Goal: Information Seeking & Learning: Learn about a topic

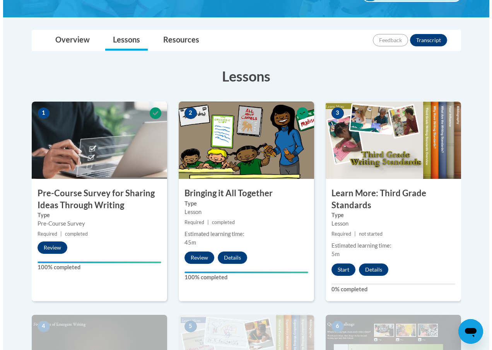
scroll to position [170, 0]
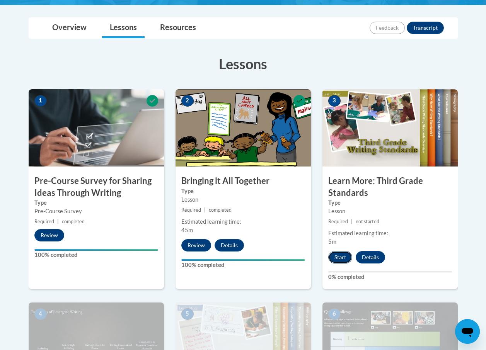
click at [346, 256] on button "Start" at bounding box center [340, 257] width 24 height 12
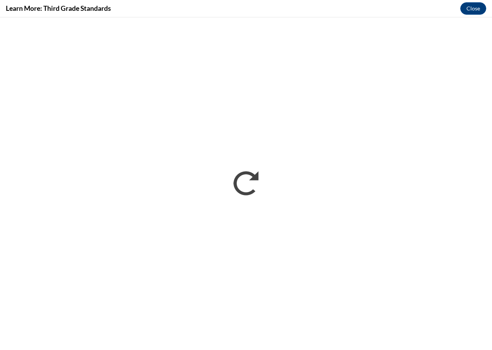
scroll to position [0, 0]
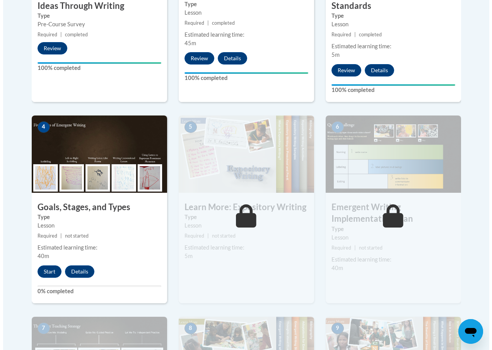
scroll to position [387, 0]
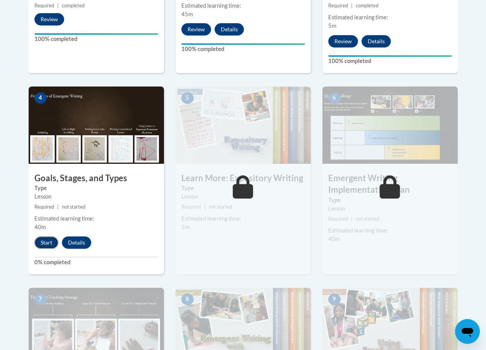
click at [46, 244] on button "Start" at bounding box center [46, 243] width 24 height 12
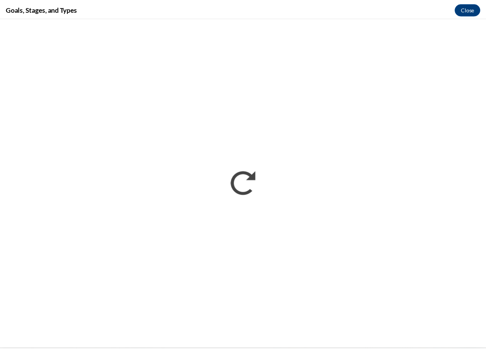
scroll to position [0, 0]
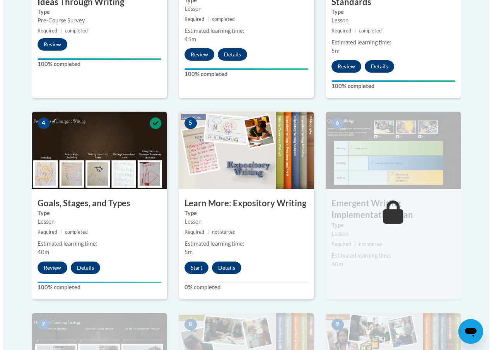
scroll to position [348, 0]
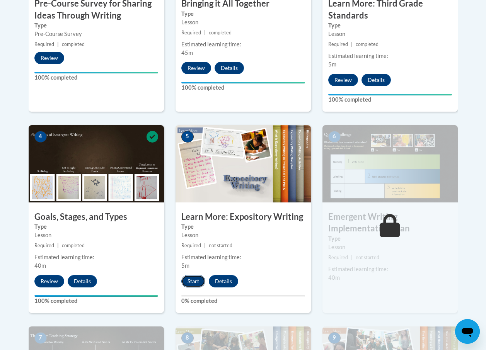
click at [189, 281] on button "Start" at bounding box center [193, 281] width 24 height 12
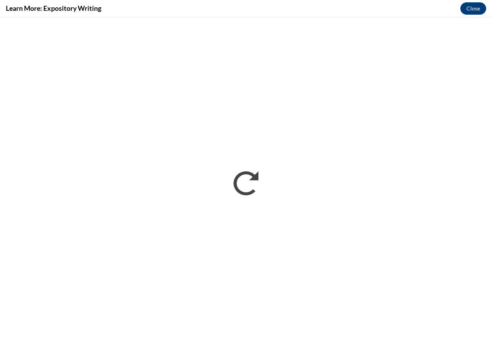
scroll to position [0, 0]
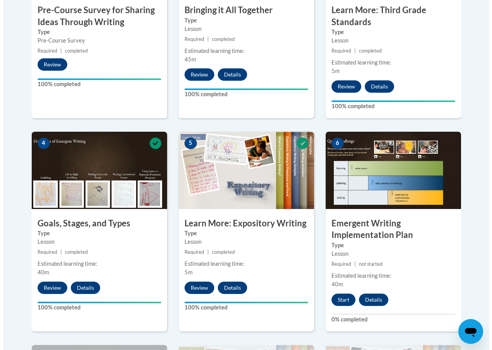
scroll to position [348, 0]
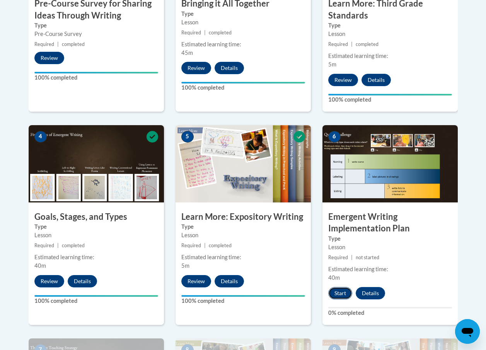
click at [339, 295] on button "Start" at bounding box center [340, 293] width 24 height 12
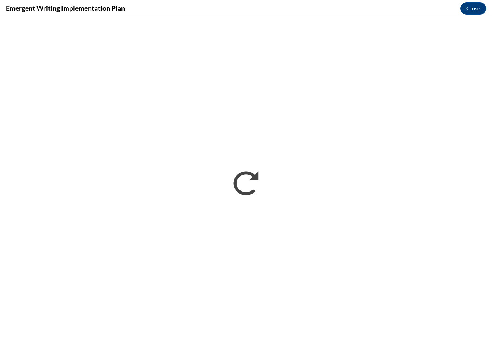
scroll to position [0, 0]
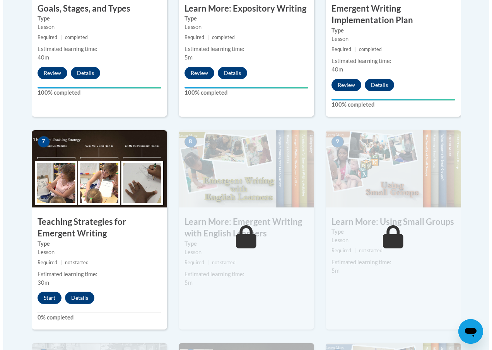
scroll to position [580, 0]
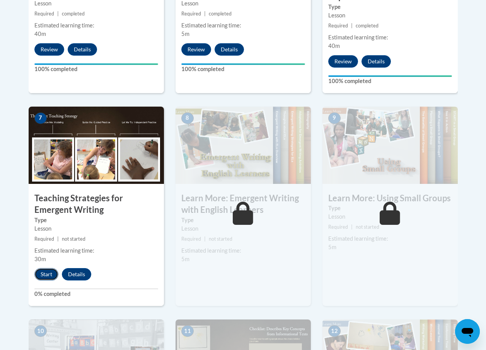
click at [48, 271] on button "Start" at bounding box center [46, 274] width 24 height 12
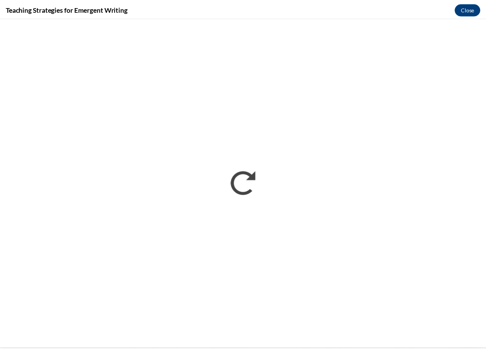
scroll to position [0, 0]
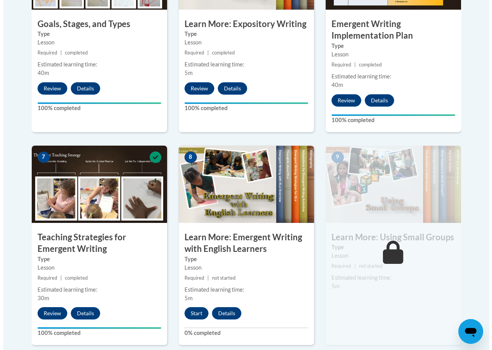
scroll to position [541, 0]
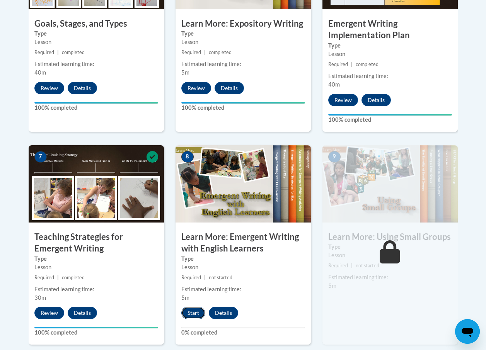
click at [194, 312] on button "Start" at bounding box center [193, 313] width 24 height 12
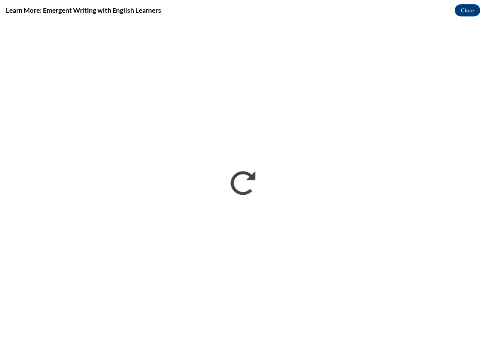
scroll to position [0, 0]
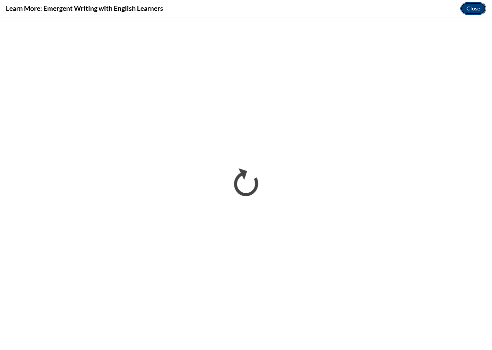
click at [473, 8] on button "Close" at bounding box center [473, 8] width 26 height 12
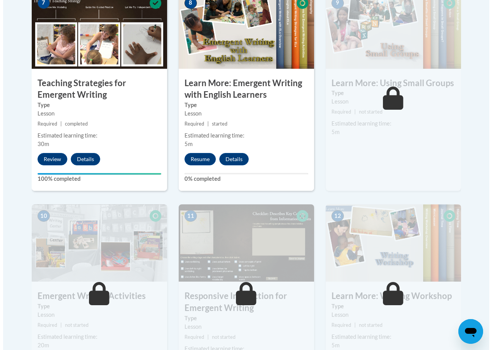
scroll to position [696, 0]
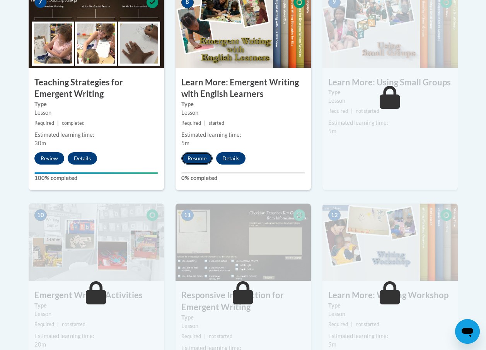
click at [201, 159] on button "Resume" at bounding box center [196, 158] width 31 height 12
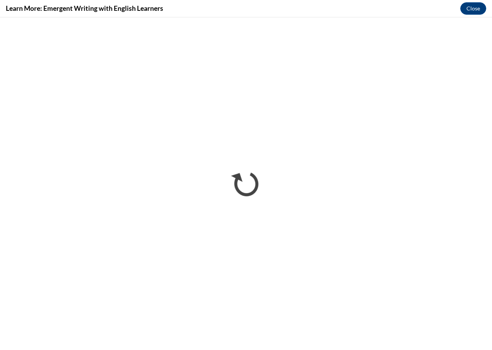
scroll to position [0, 0]
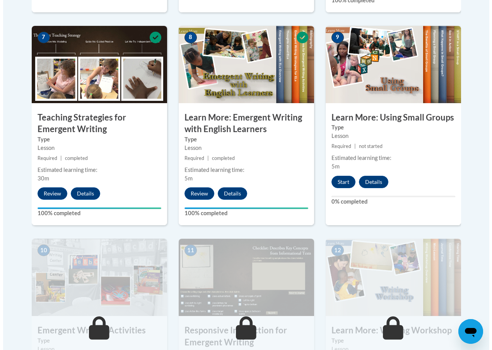
scroll to position [657, 0]
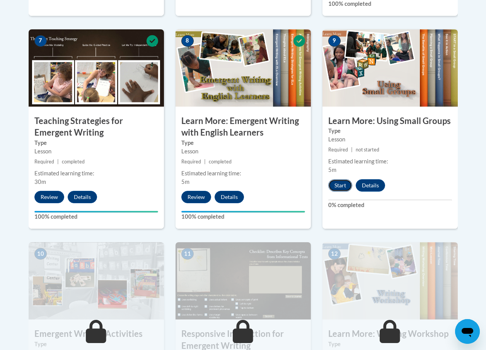
click at [343, 184] on button "Start" at bounding box center [340, 185] width 24 height 12
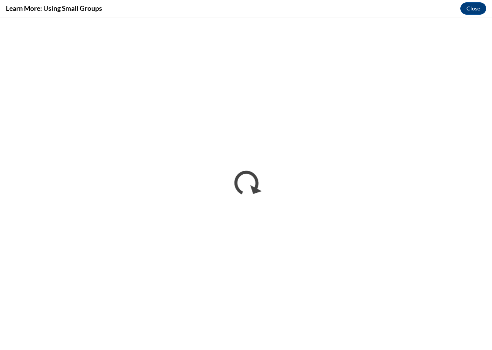
scroll to position [0, 0]
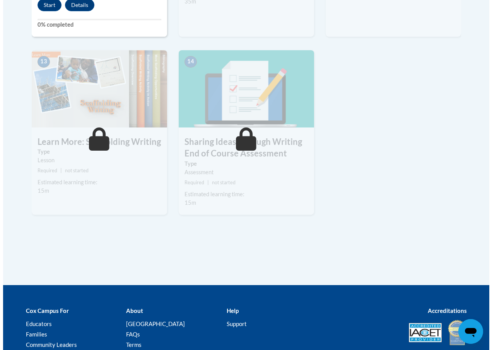
scroll to position [843, 0]
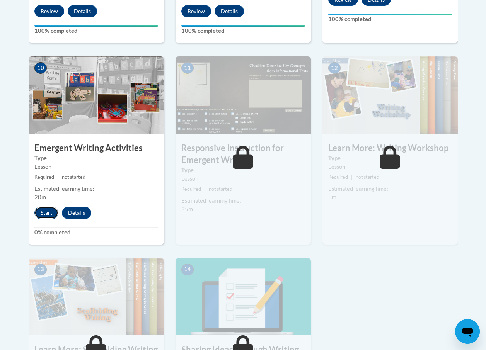
click at [52, 212] on button "Start" at bounding box center [46, 213] width 24 height 12
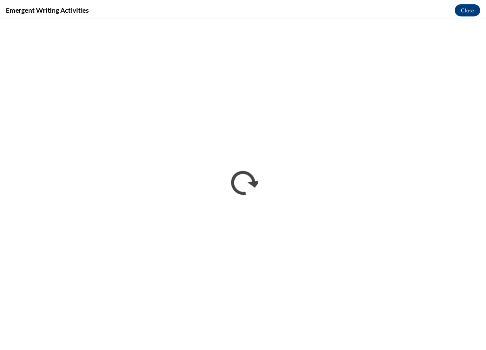
scroll to position [0, 0]
